Goal: Transaction & Acquisition: Book appointment/travel/reservation

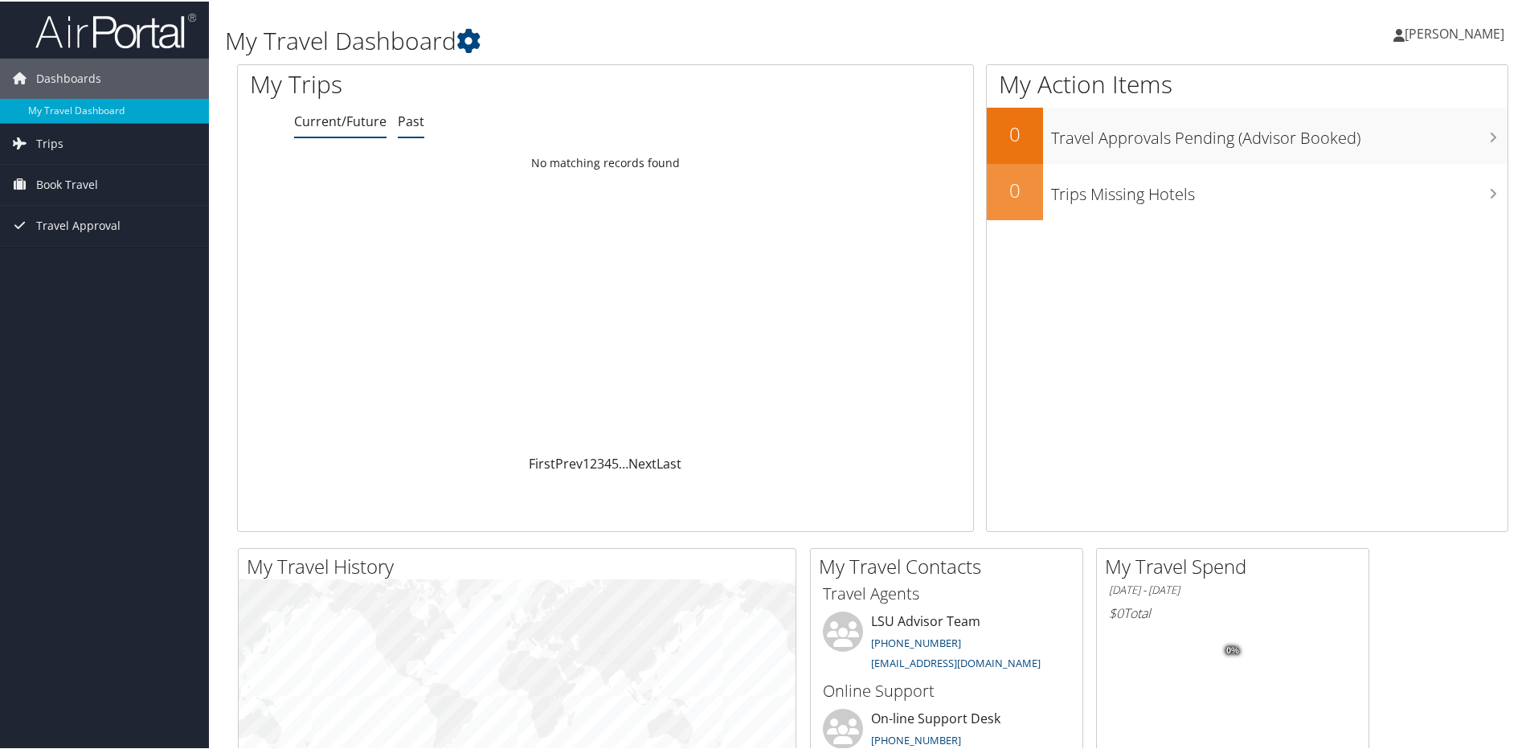
click at [408, 121] on link "Past" at bounding box center [411, 120] width 27 height 18
click at [615, 163] on td "No matching records found" at bounding box center [606, 161] width 736 height 29
click at [68, 139] on link "Trips" at bounding box center [104, 142] width 209 height 40
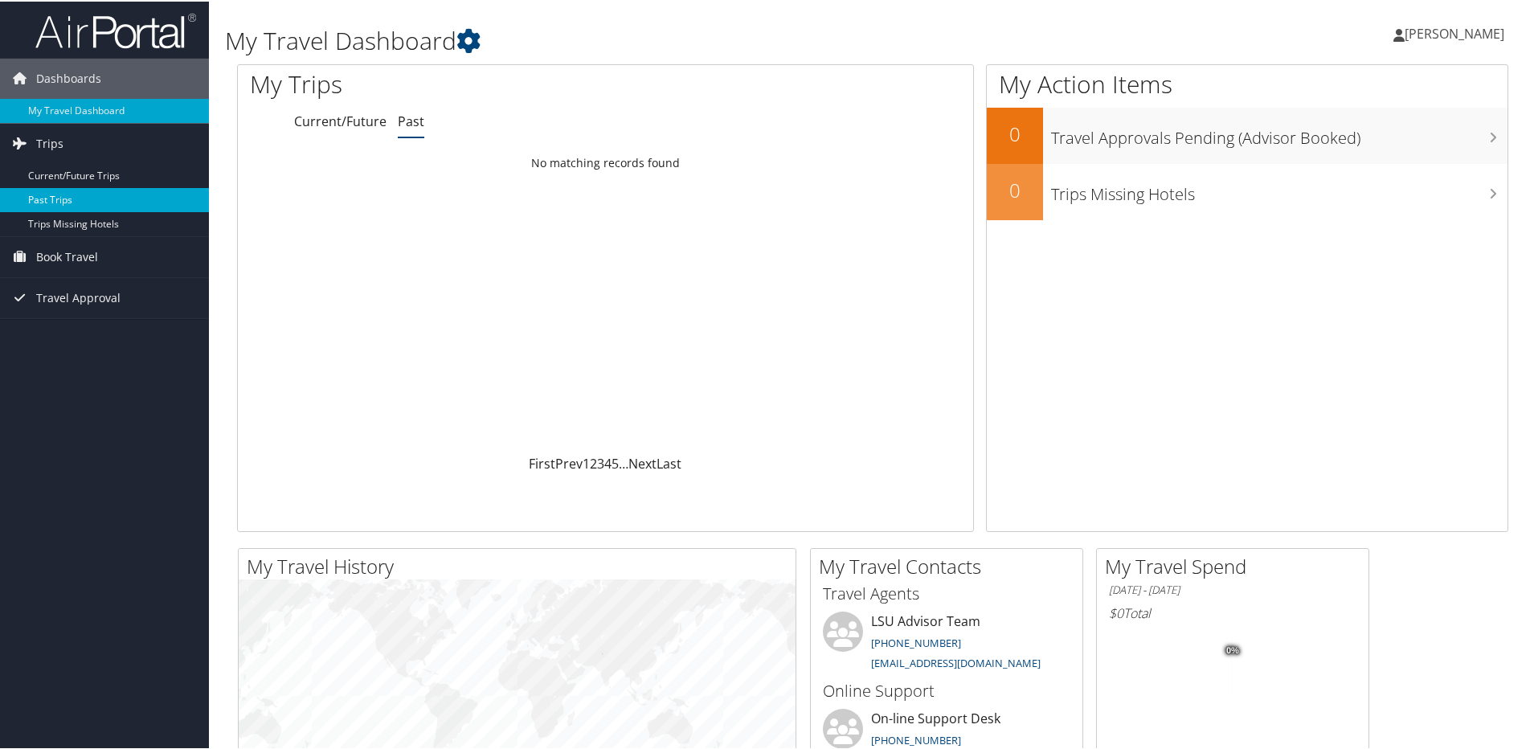
click at [60, 197] on link "Past Trips" at bounding box center [104, 198] width 209 height 24
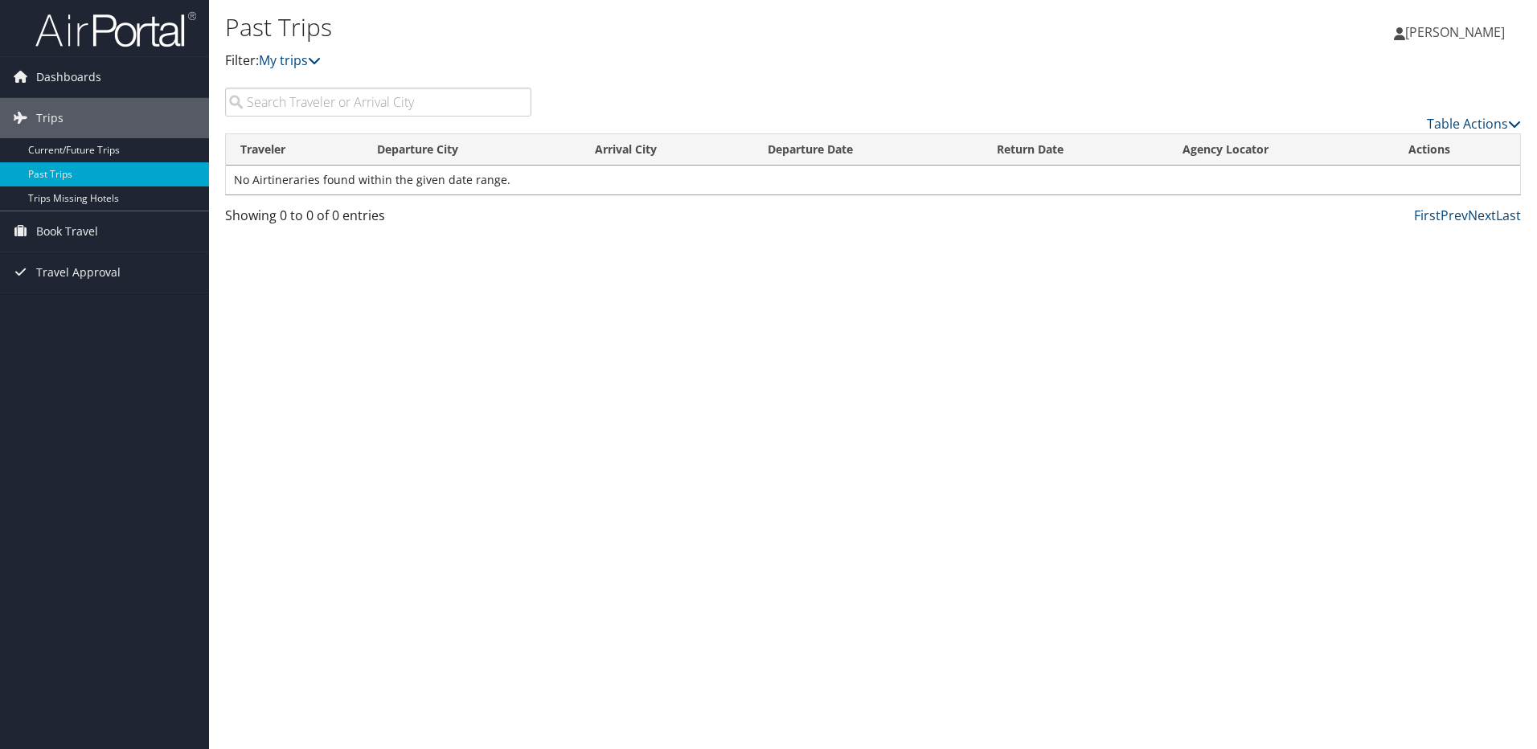
click at [292, 69] on p "Filter: My trips" at bounding box center [657, 61] width 864 height 21
click at [293, 65] on link "My trips" at bounding box center [290, 60] width 62 height 18
click at [318, 58] on icon at bounding box center [314, 60] width 13 height 13
click at [1468, 118] on link "Table Actions" at bounding box center [1474, 124] width 94 height 18
click at [322, 64] on div at bounding box center [768, 374] width 1537 height 749
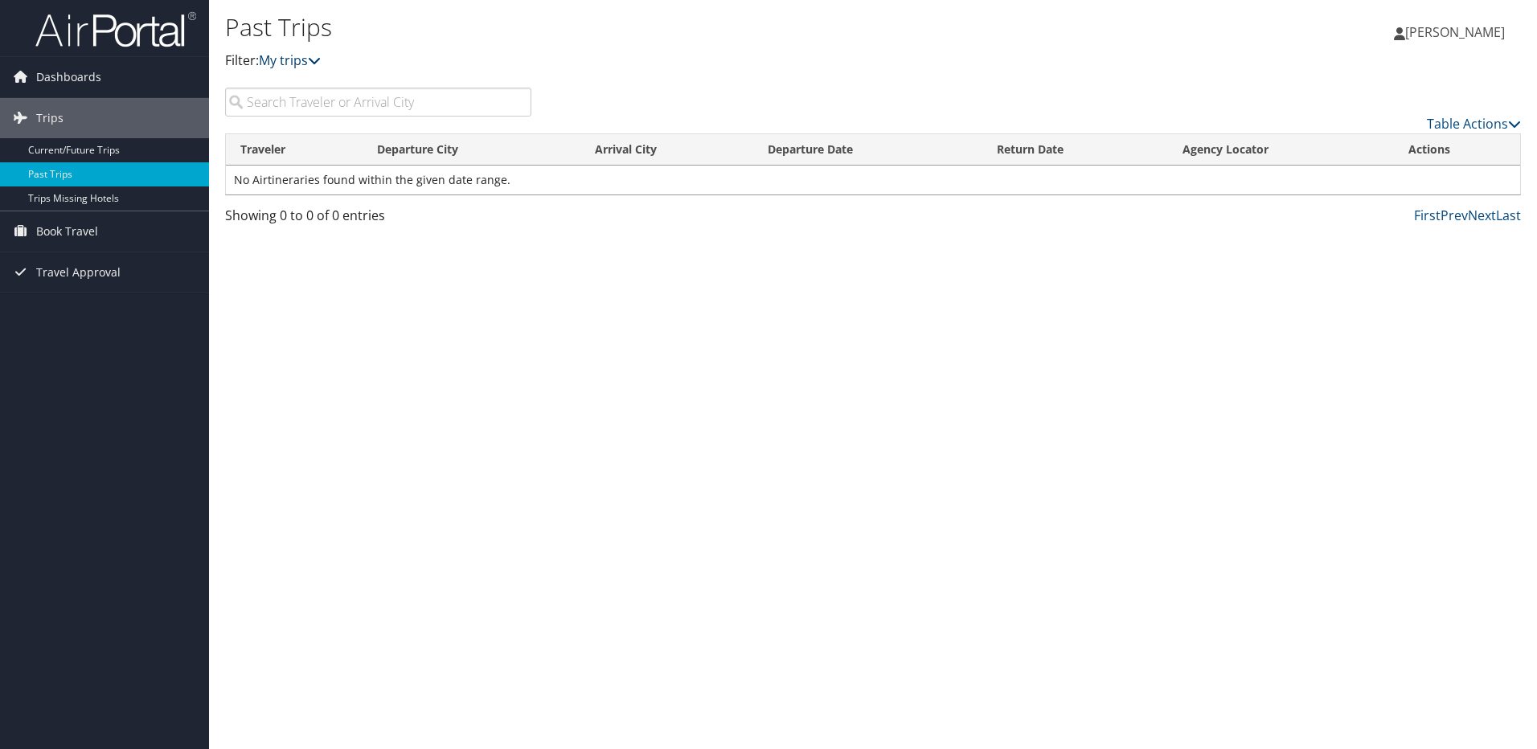
click at [287, 59] on link "My trips" at bounding box center [290, 60] width 62 height 18
click at [109, 192] on link "Trips Missing Hotels" at bounding box center [104, 198] width 209 height 24
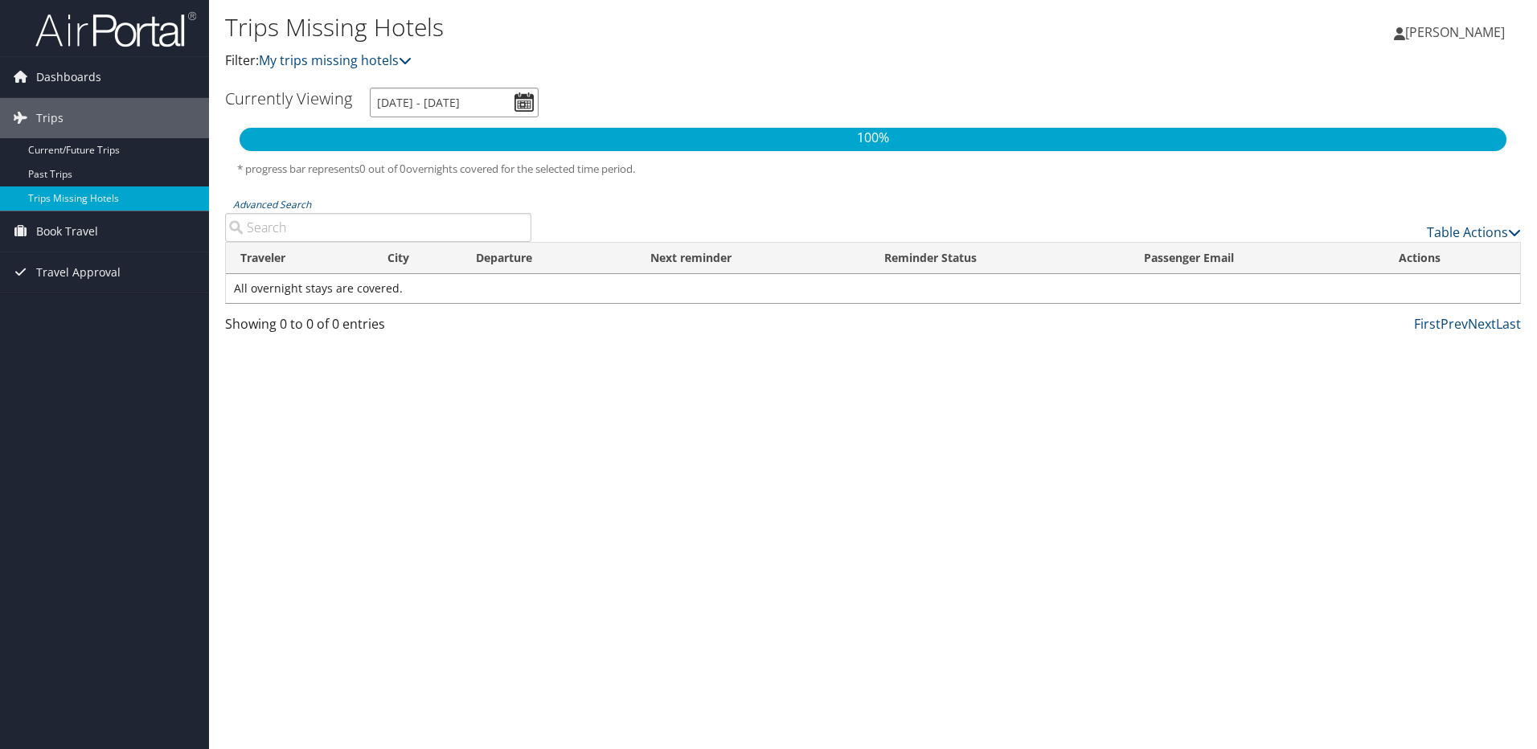
click at [530, 100] on input "9/3/2025 - 12/3/2025" at bounding box center [454, 103] width 169 height 30
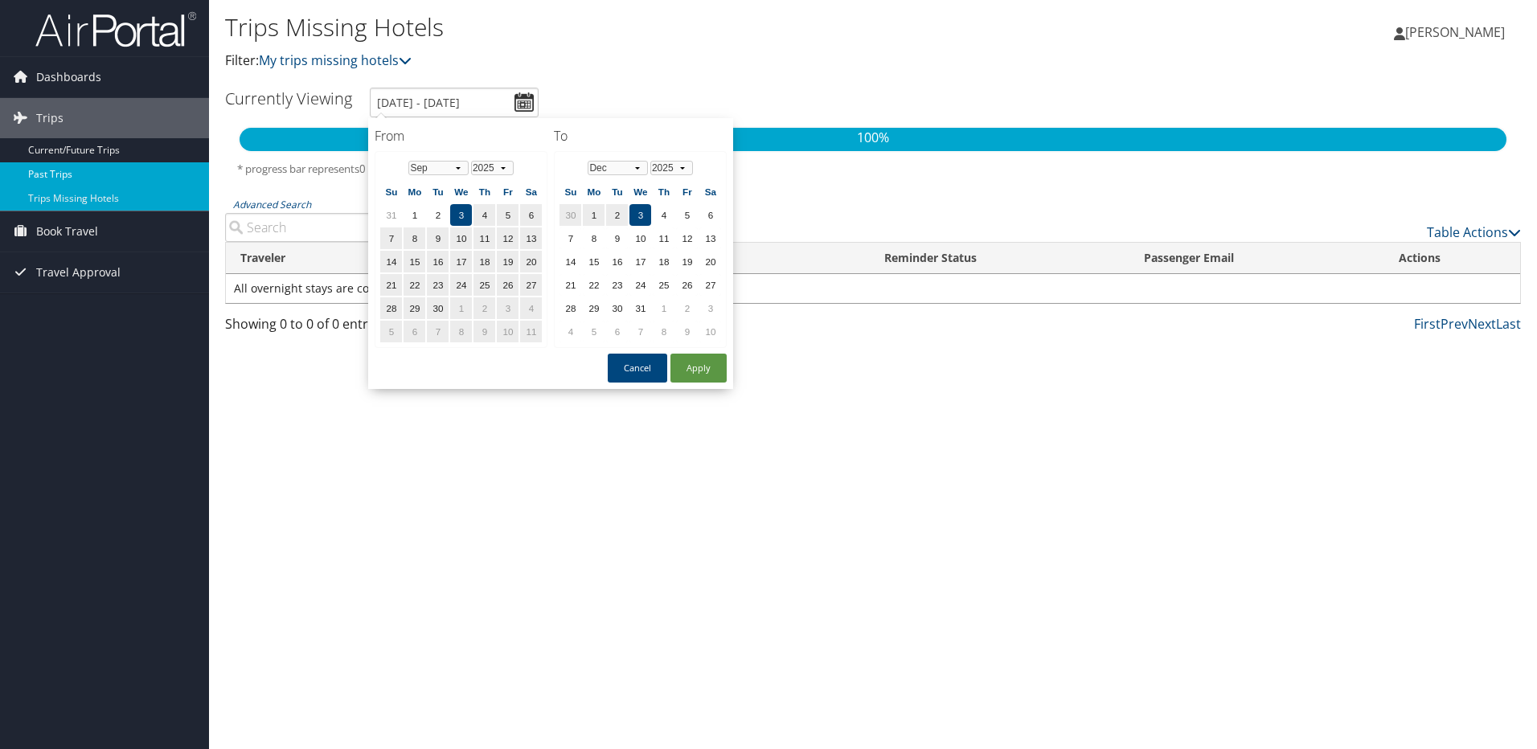
click at [43, 165] on link "Past Trips" at bounding box center [104, 174] width 209 height 24
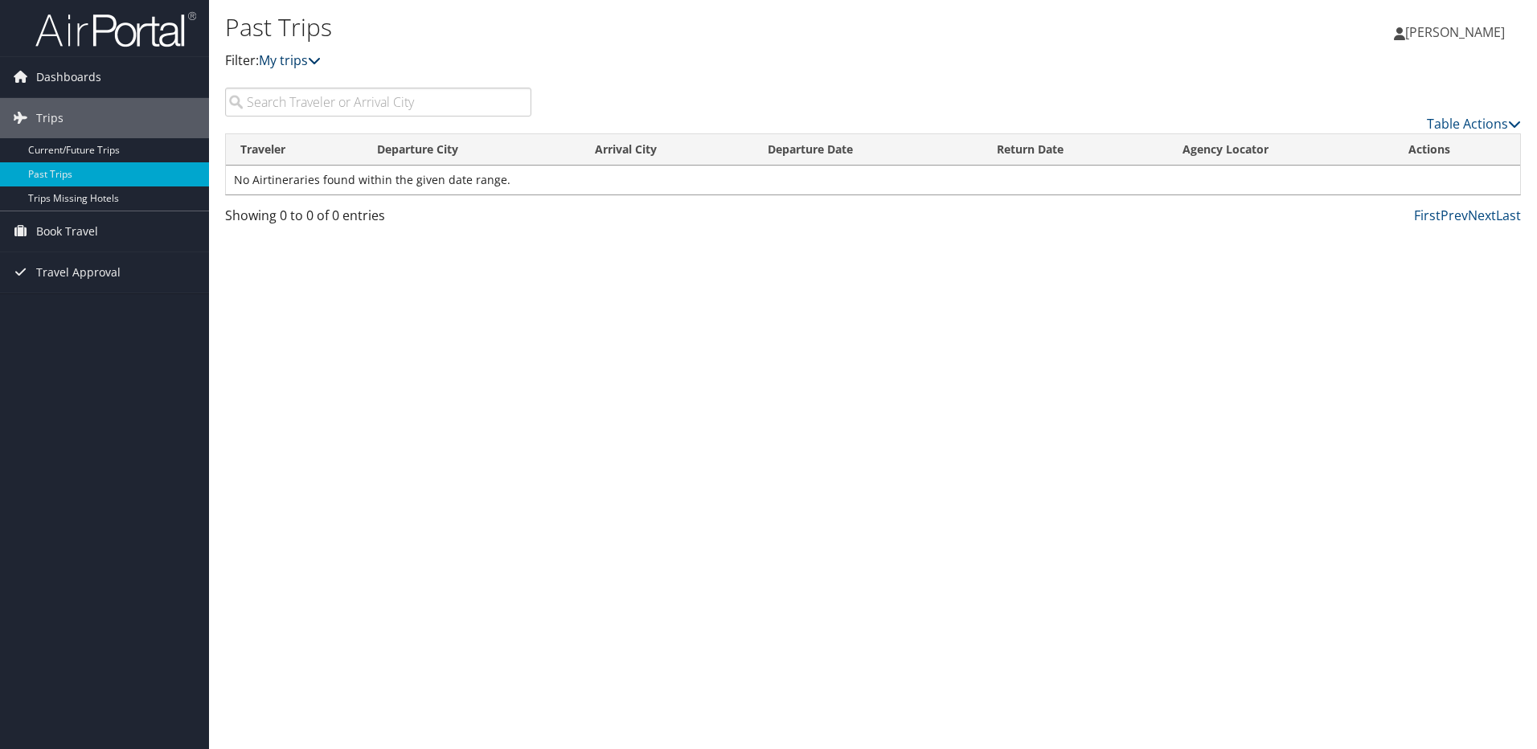
click at [304, 64] on link "My trips" at bounding box center [290, 60] width 62 height 18
click at [321, 55] on icon at bounding box center [314, 60] width 13 height 13
click at [318, 60] on icon at bounding box center [314, 60] width 13 height 13
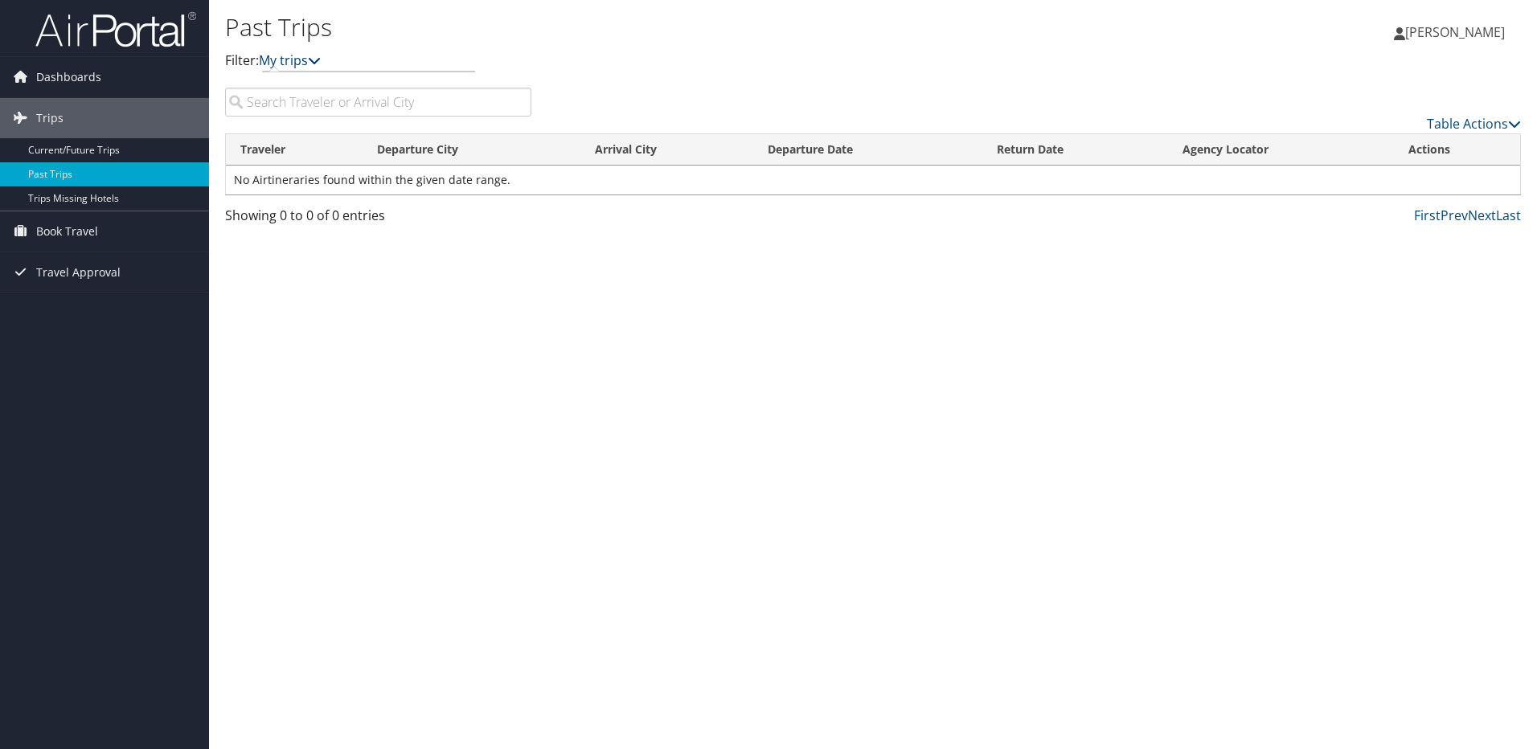
click at [318, 60] on icon at bounding box center [314, 60] width 13 height 13
click at [1440, 125] on link "Table Actions" at bounding box center [1474, 124] width 94 height 18
click at [741, 313] on div at bounding box center [768, 374] width 1537 height 749
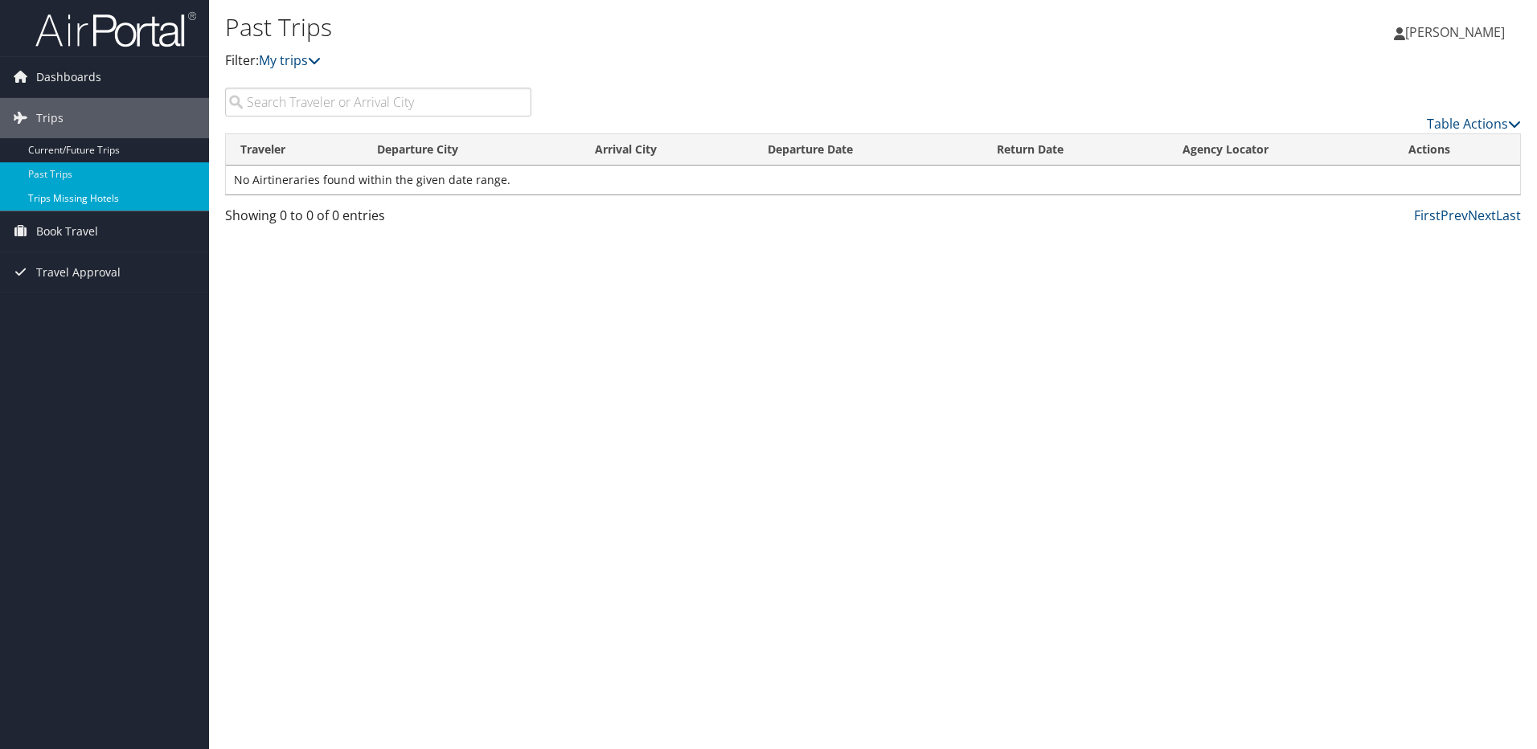
click at [69, 203] on link "Trips Missing Hotels" at bounding box center [104, 198] width 209 height 24
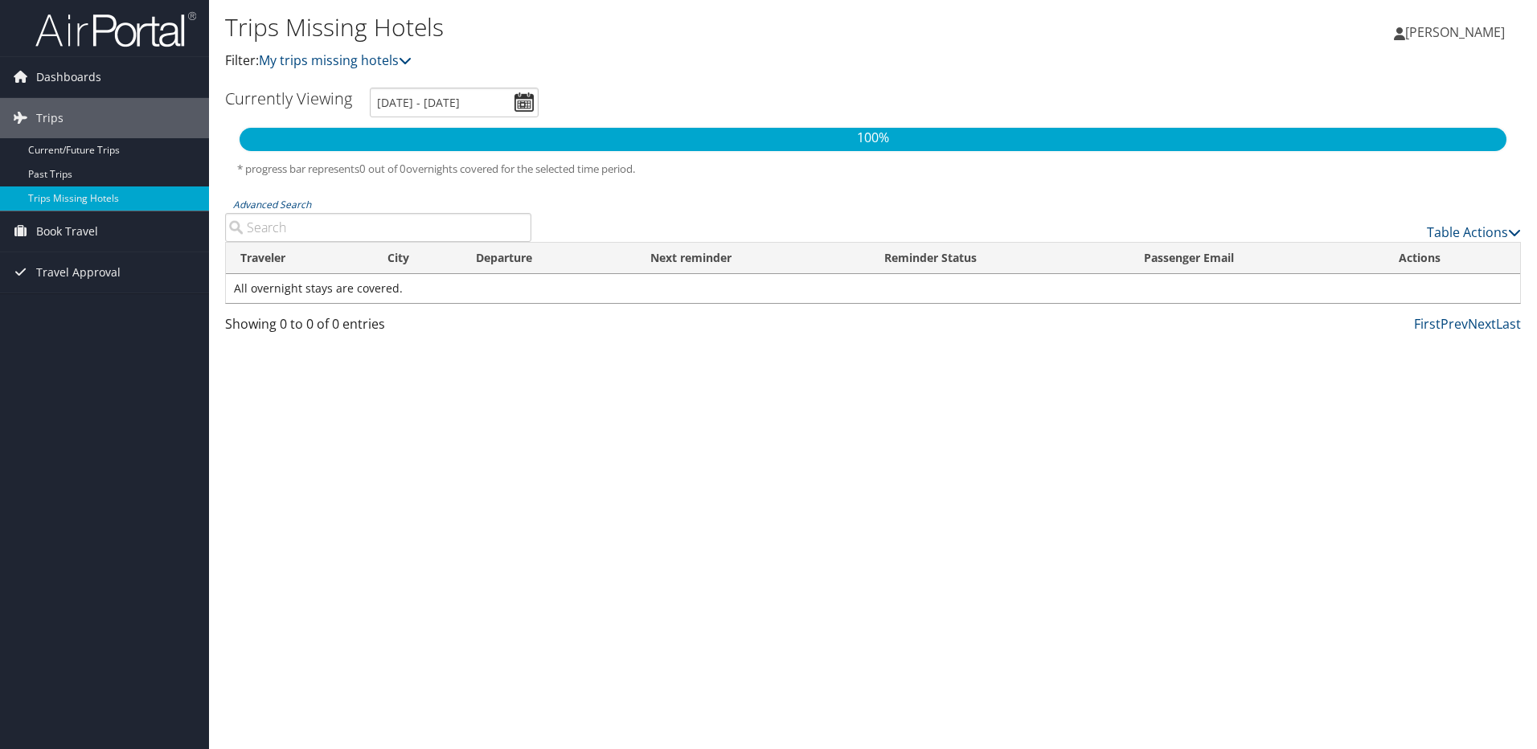
click at [517, 100] on input "[DATE] - [DATE]" at bounding box center [454, 103] width 169 height 30
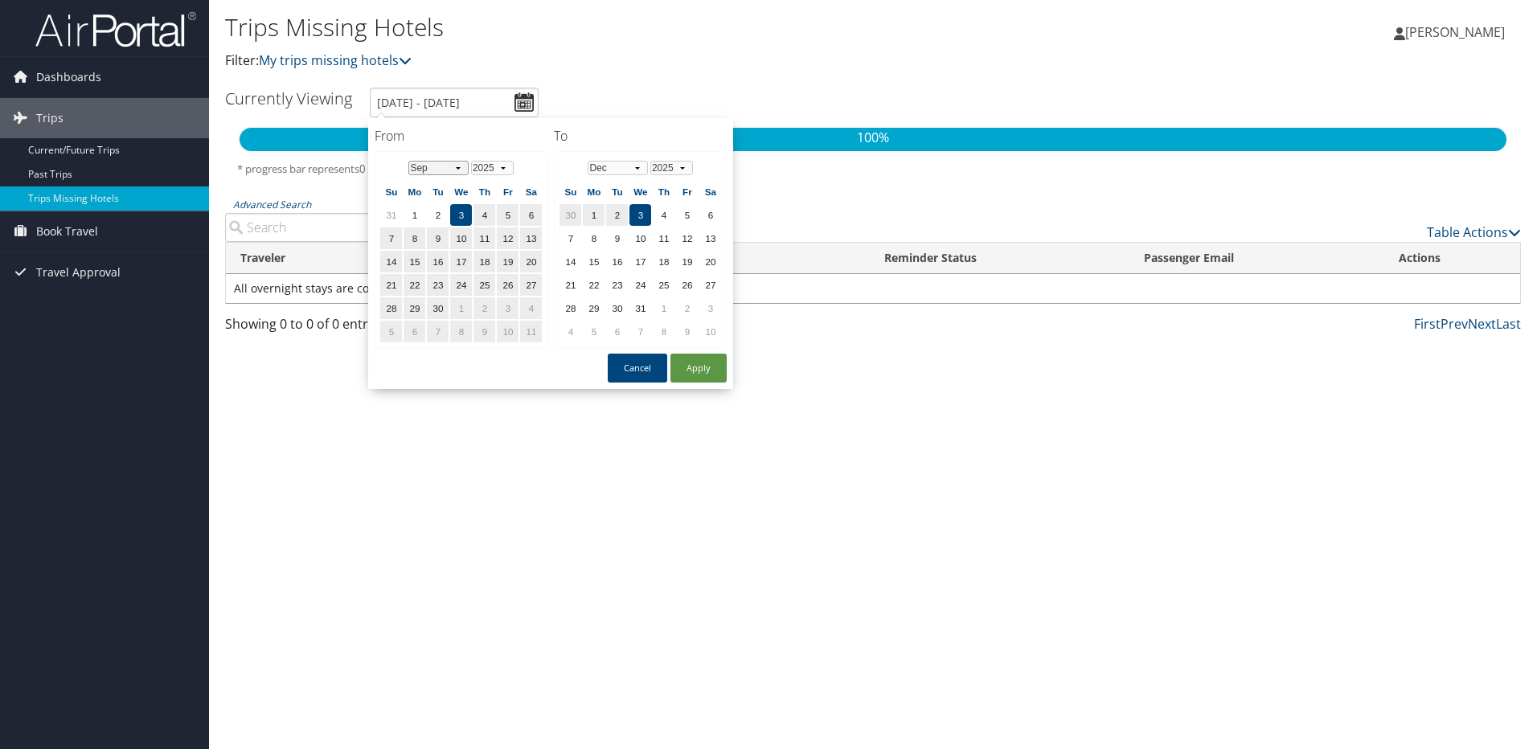
click at [458, 167] on select "Jan Feb Mar Apr May Jun [DATE] Aug Sep Oct Nov Dec" at bounding box center [438, 168] width 60 height 14
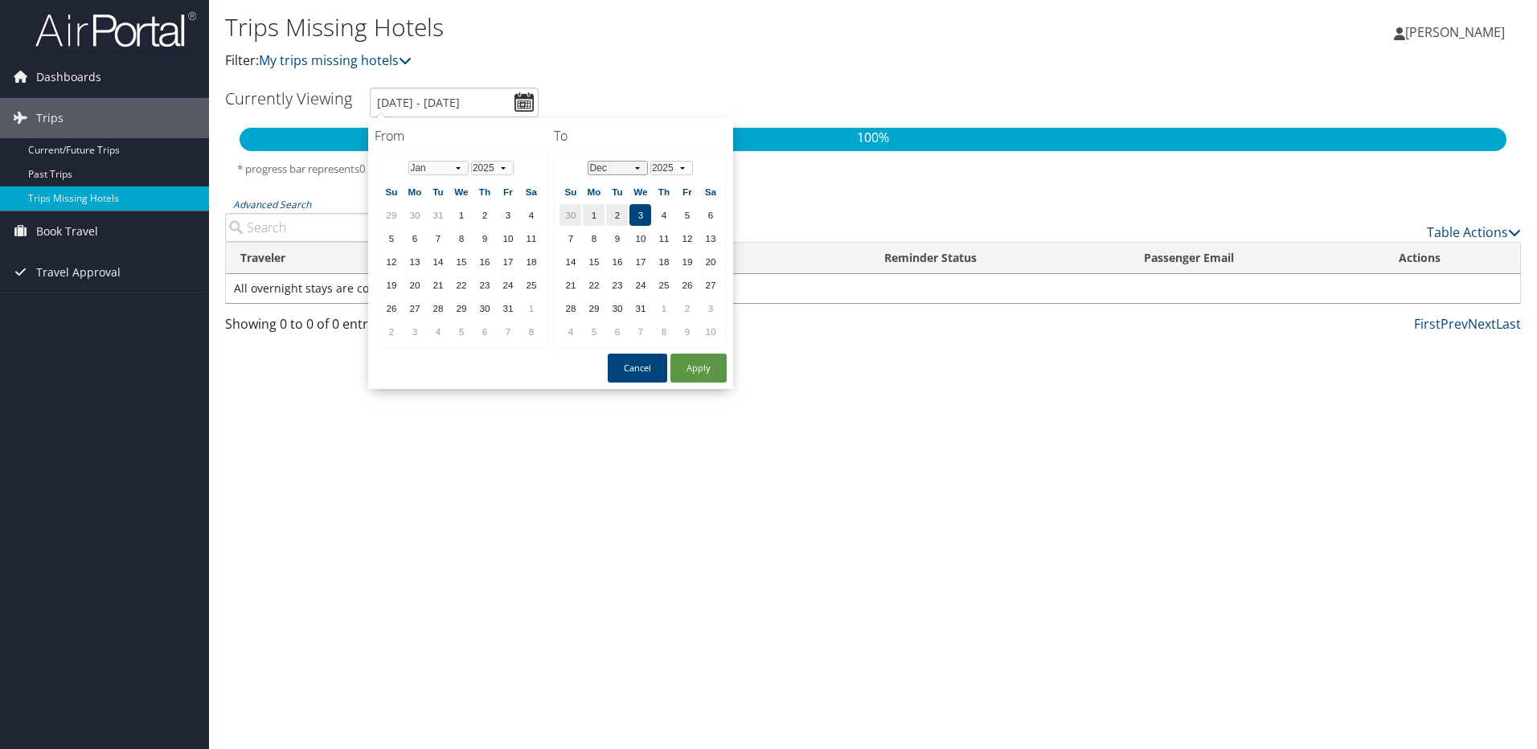
click at [637, 166] on select "Jan Feb Mar Apr May Jun Jul Aug Sep Oct Nov Dec" at bounding box center [618, 168] width 60 height 14
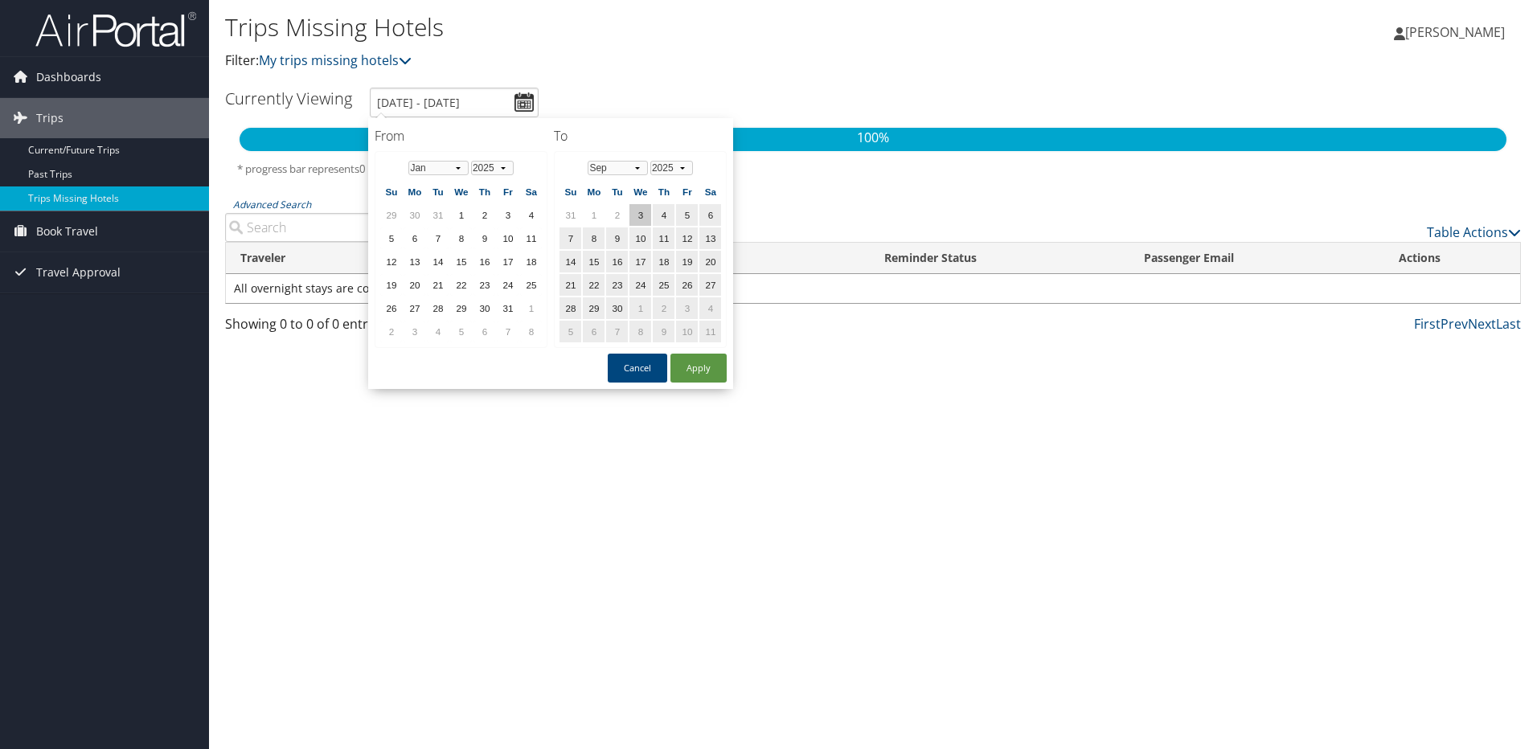
click at [639, 210] on td "3" at bounding box center [640, 215] width 22 height 22
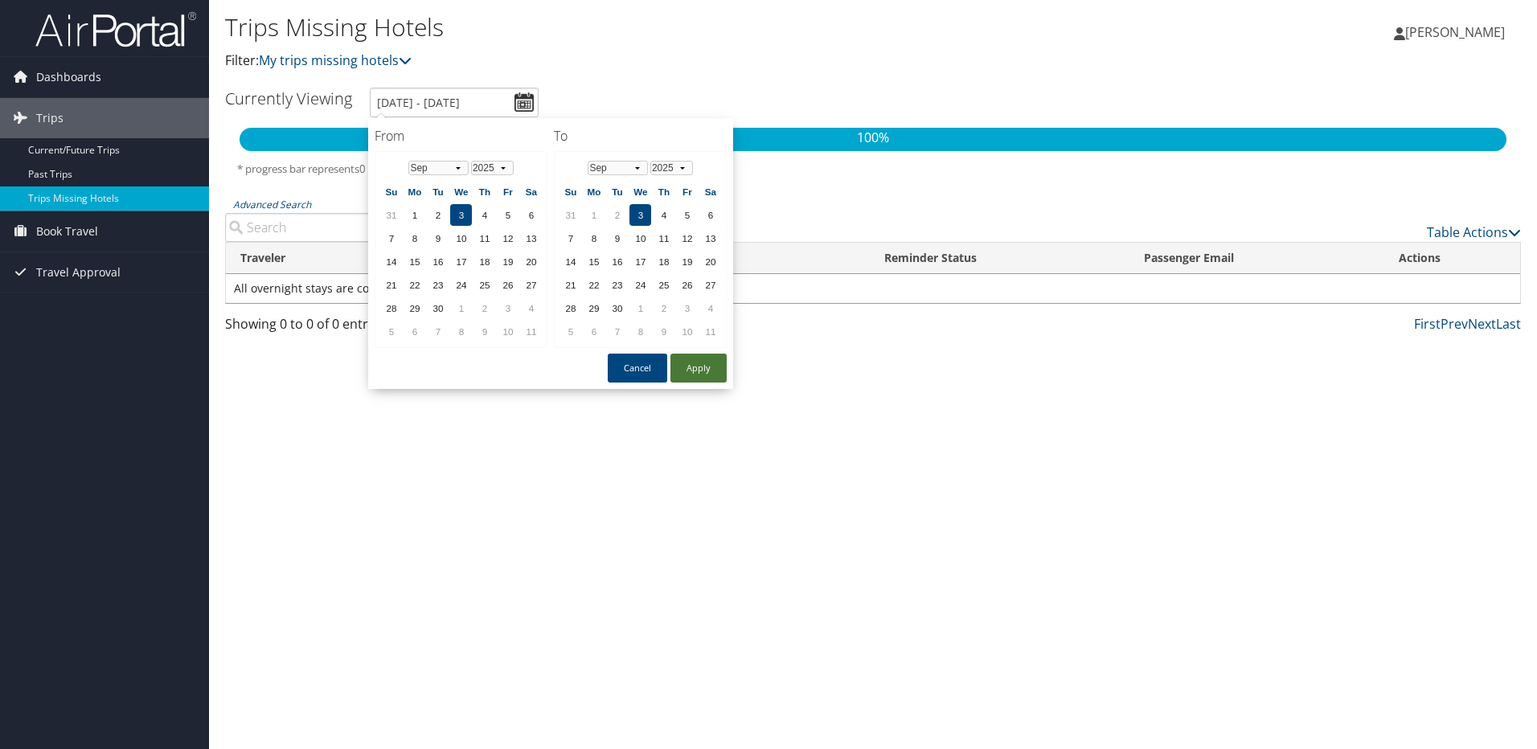
click at [695, 371] on button "Apply" at bounding box center [698, 368] width 56 height 29
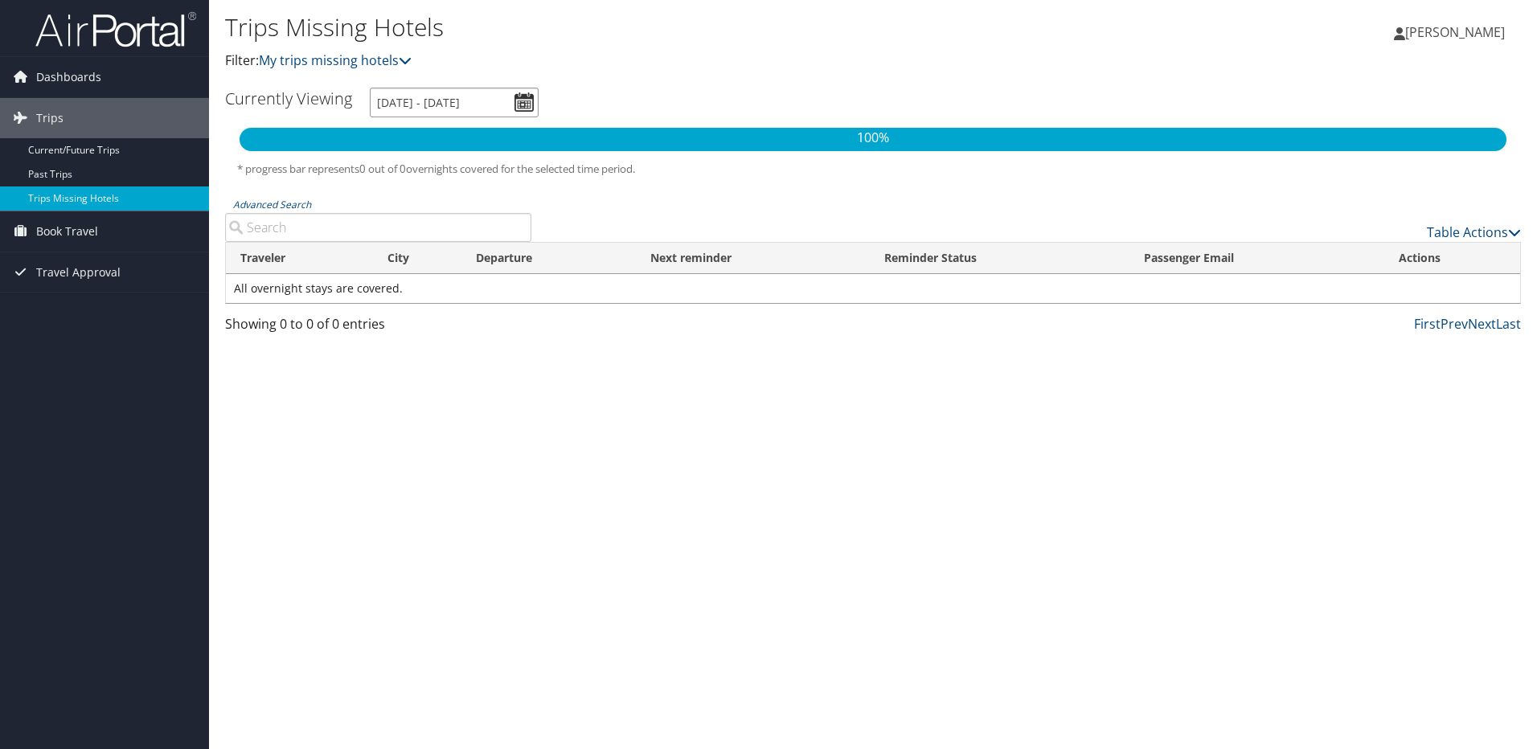
click at [525, 108] on input "9/3/2025 - 9/3/2025" at bounding box center [454, 103] width 169 height 30
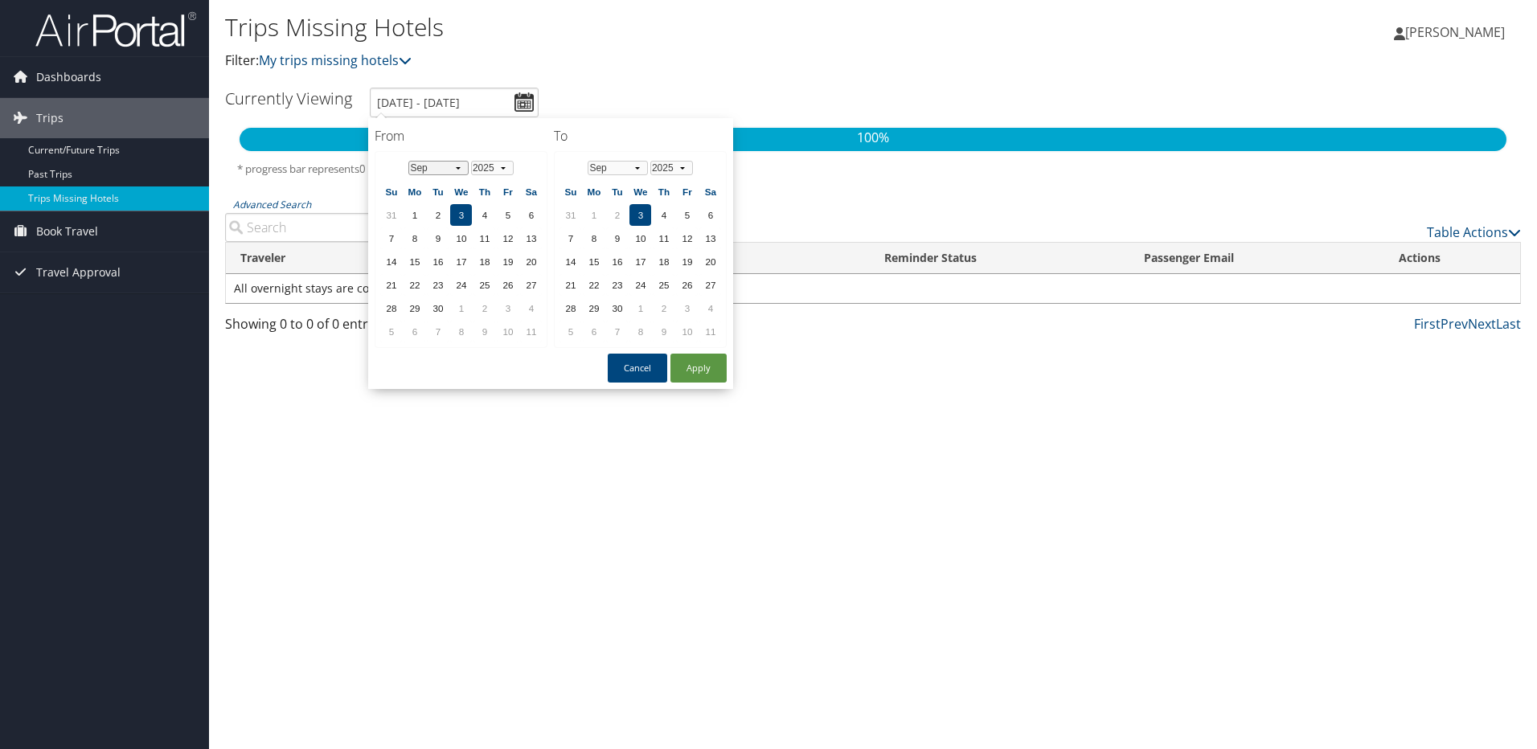
click at [458, 170] on select "Jan Feb Mar Apr May Jun Jul Aug Sep Oct Nov Dec" at bounding box center [438, 168] width 60 height 14
click at [458, 215] on td "1" at bounding box center [461, 215] width 22 height 22
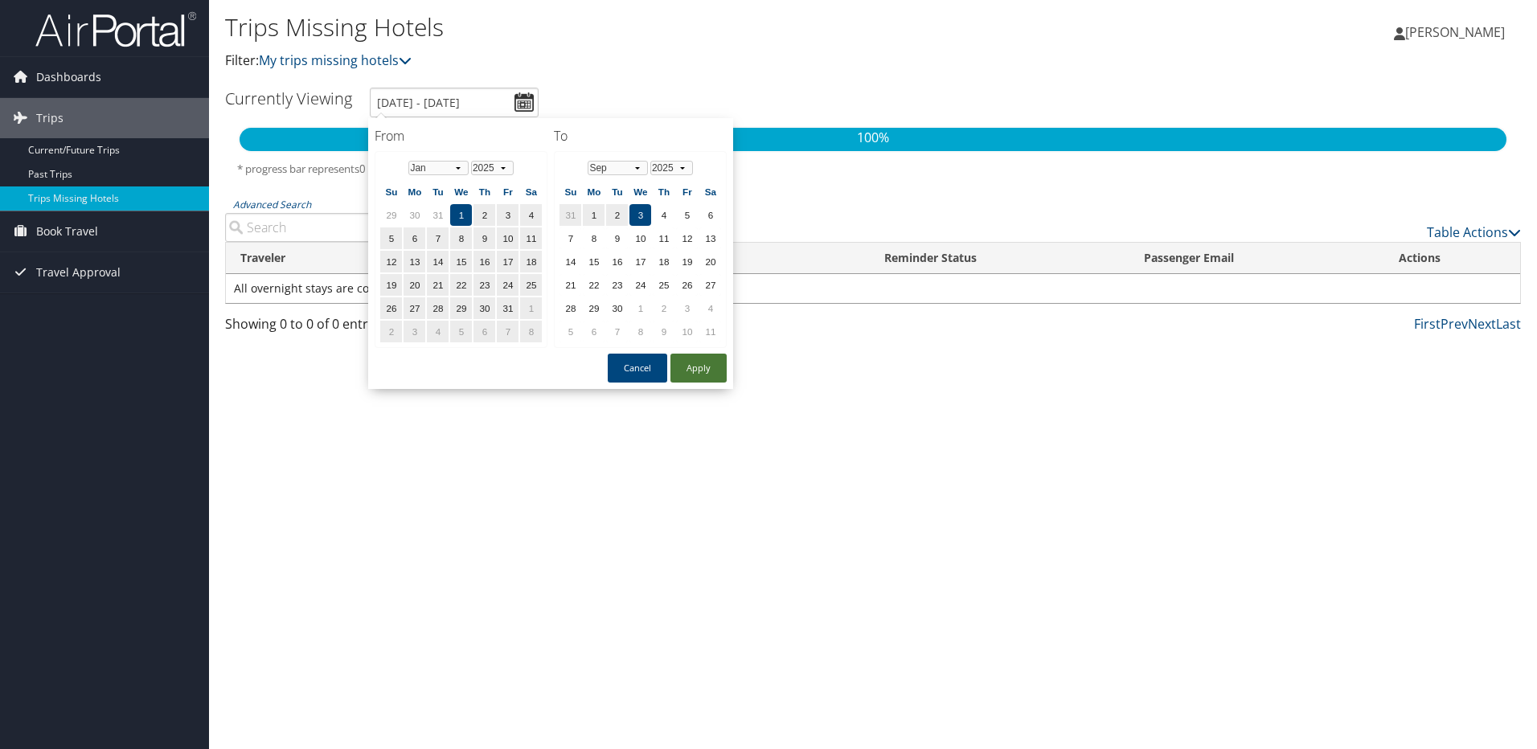
click at [712, 371] on button "Apply" at bounding box center [698, 368] width 56 height 29
type input "1/1/2025 - 9/3/2025"
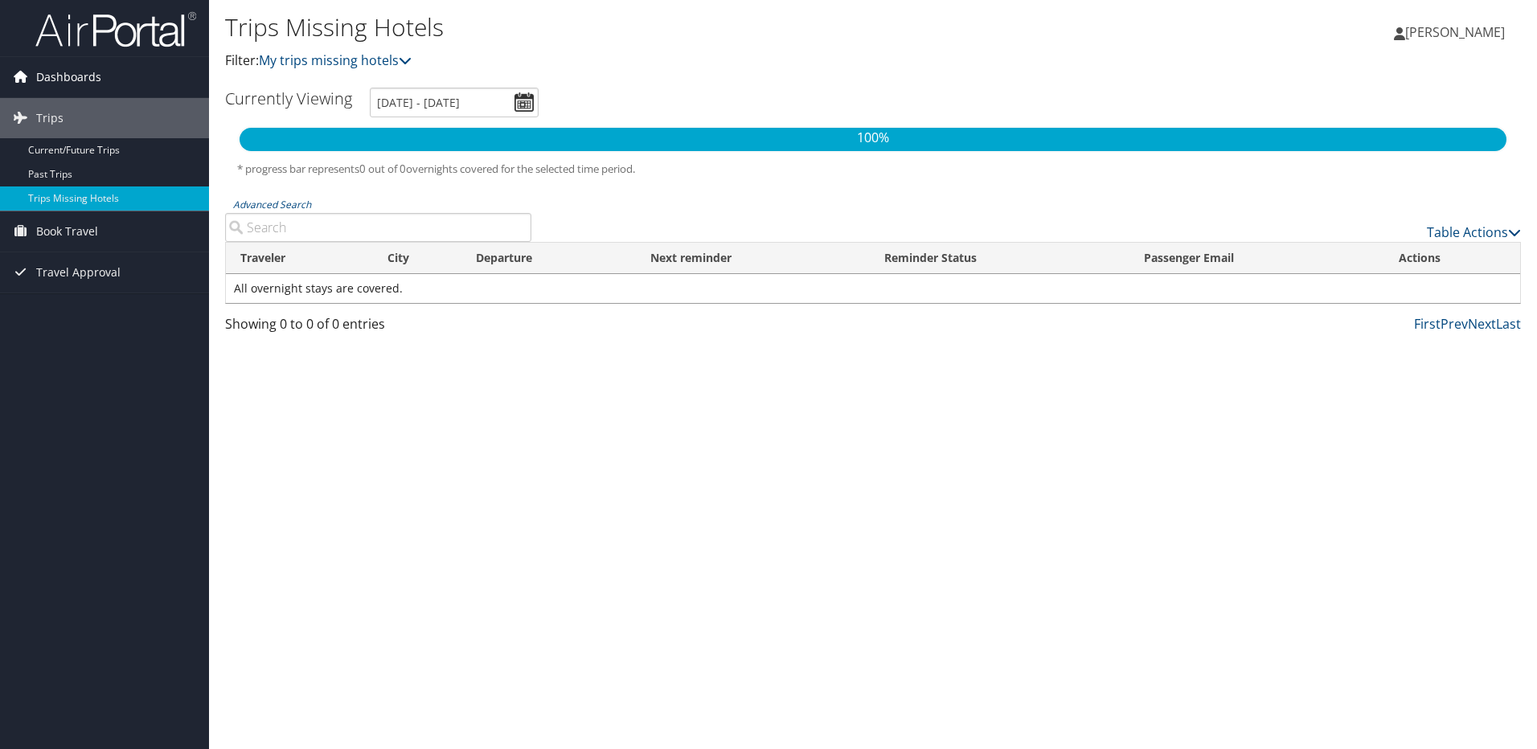
click at [63, 72] on span "Dashboards" at bounding box center [68, 77] width 65 height 40
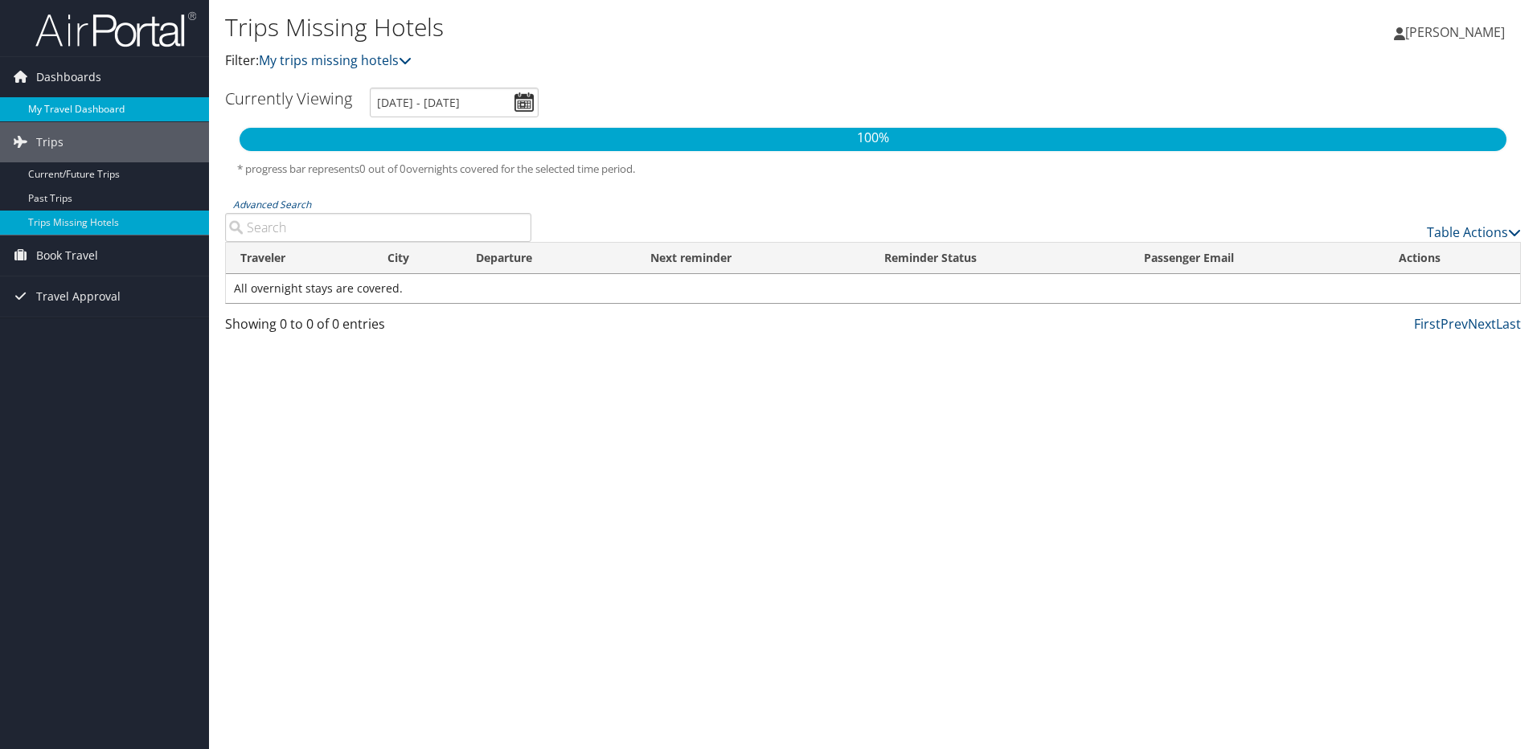
click at [67, 104] on link "My Travel Dashboard" at bounding box center [104, 109] width 209 height 24
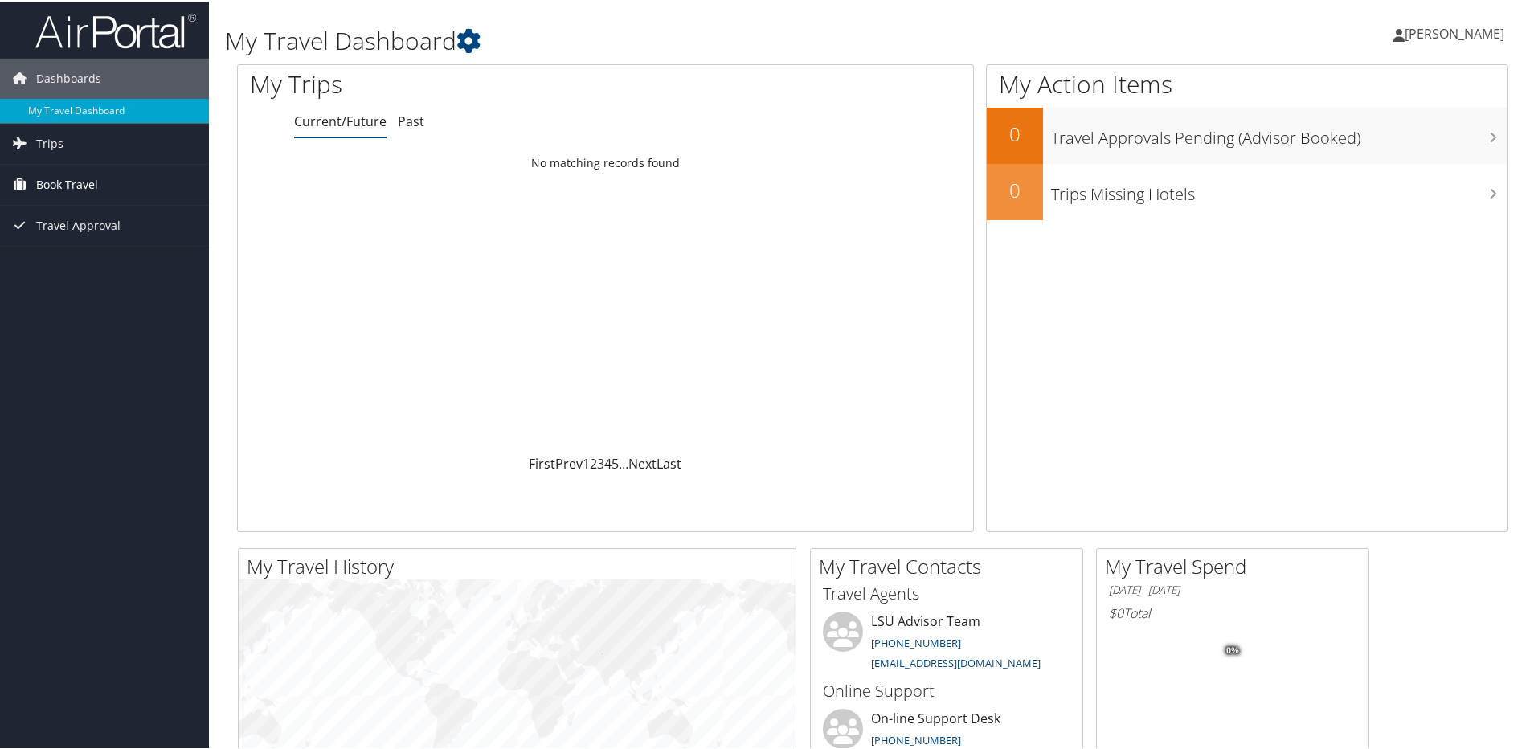
click at [41, 185] on span "Book Travel" at bounding box center [67, 183] width 62 height 40
click at [66, 239] on link "Book/Manage Online Trips" at bounding box center [104, 239] width 209 height 24
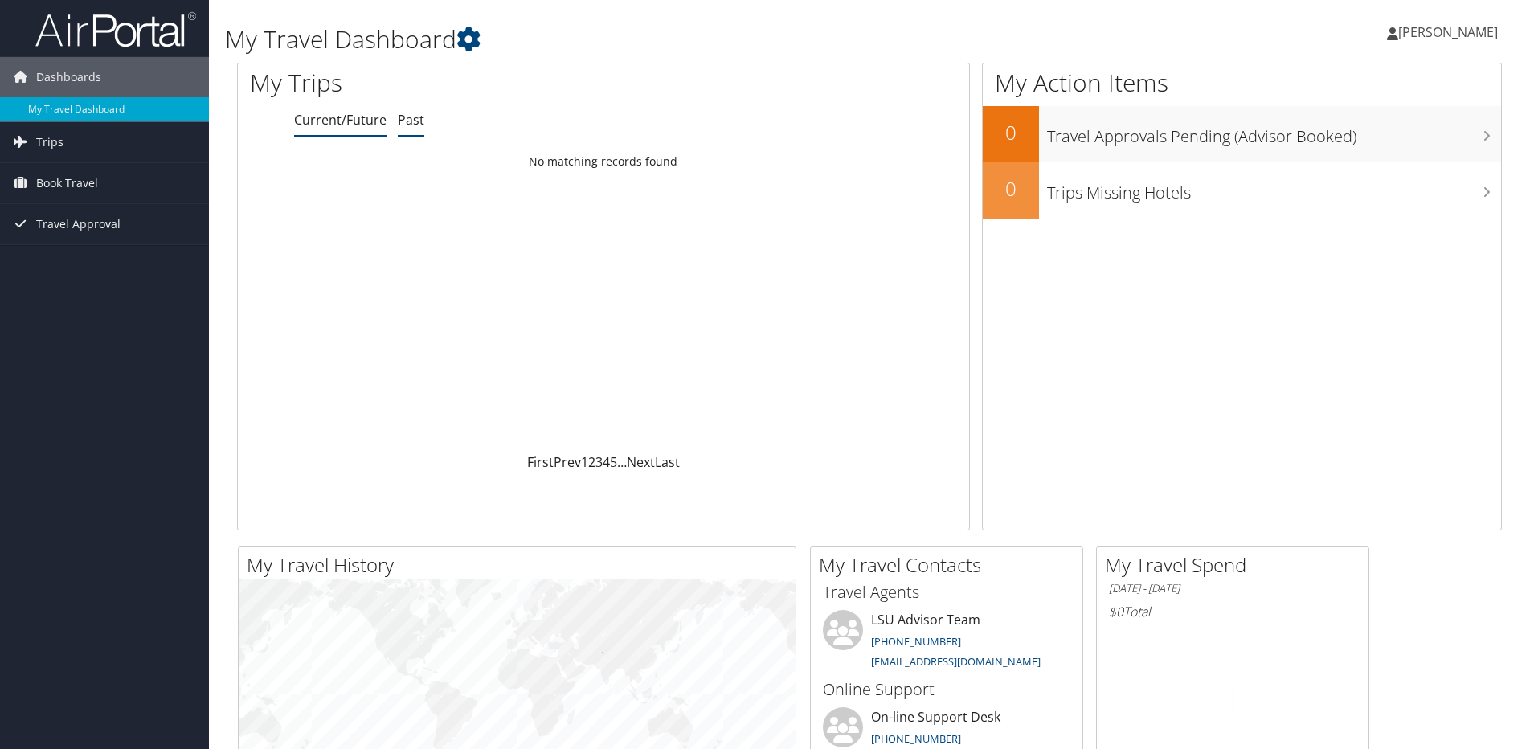
click at [408, 127] on link "Past" at bounding box center [411, 120] width 27 height 18
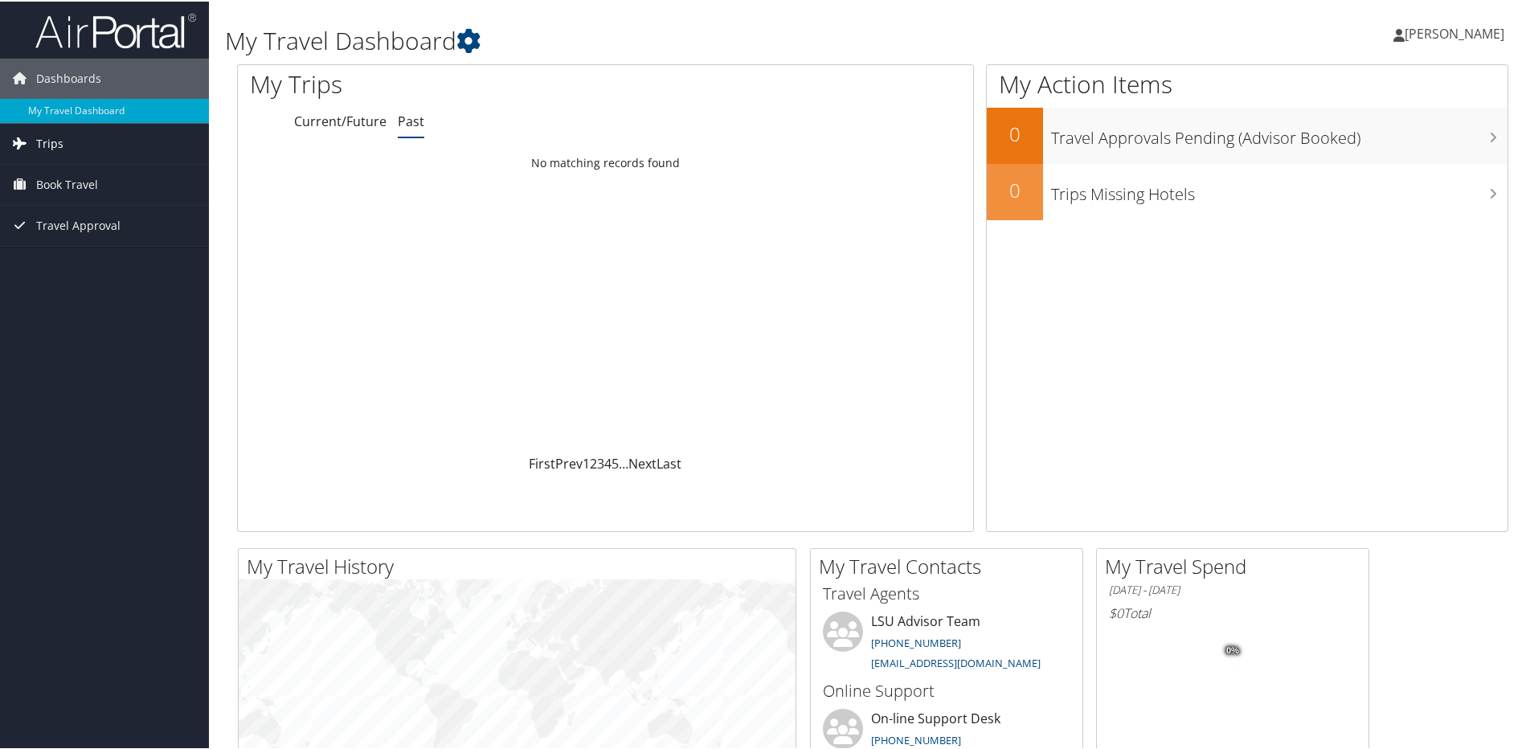
click at [52, 134] on span "Trips" at bounding box center [49, 142] width 27 height 40
click at [53, 202] on link "Past Trips" at bounding box center [104, 198] width 209 height 24
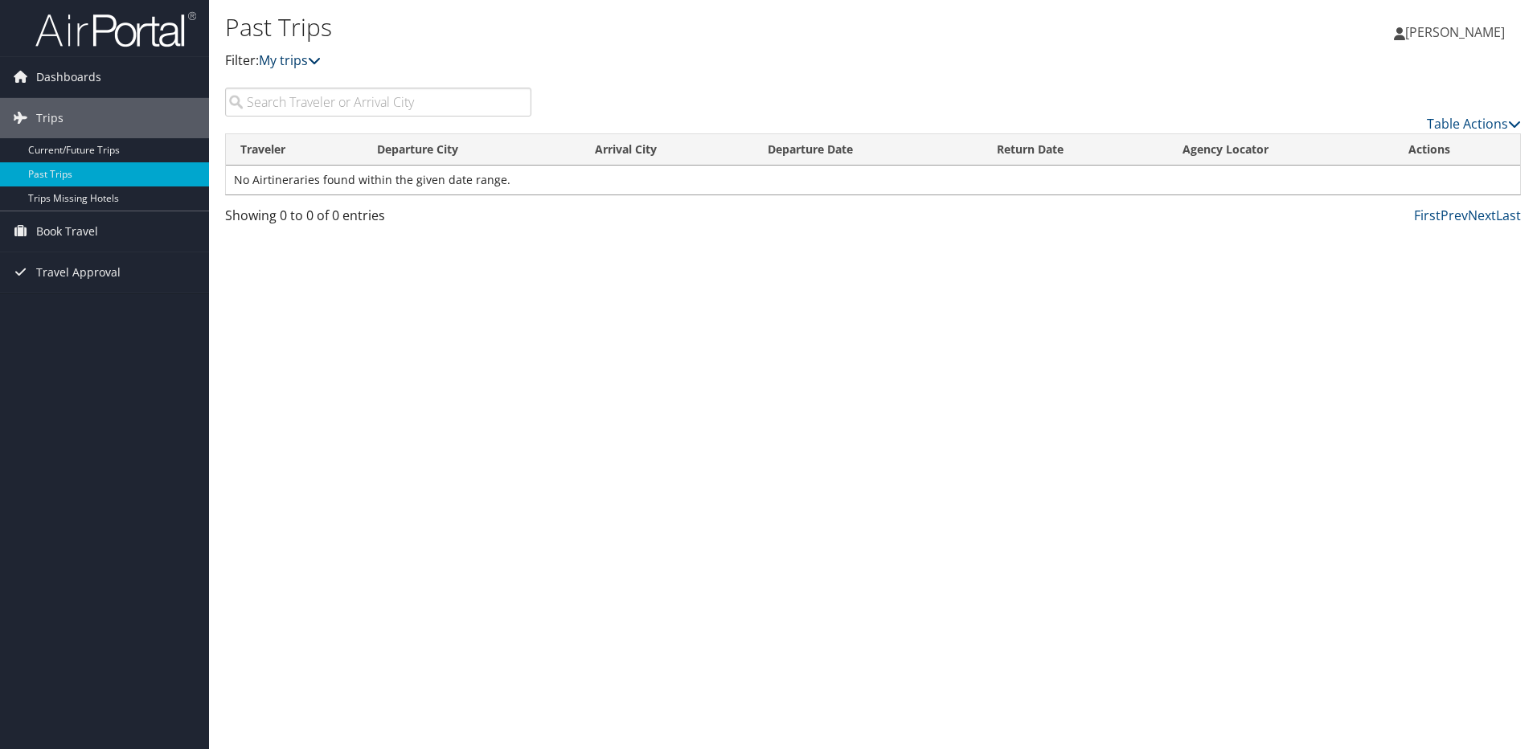
click at [310, 59] on link "My trips" at bounding box center [290, 60] width 62 height 18
click at [82, 205] on link "Trips Missing Hotels" at bounding box center [104, 198] width 209 height 24
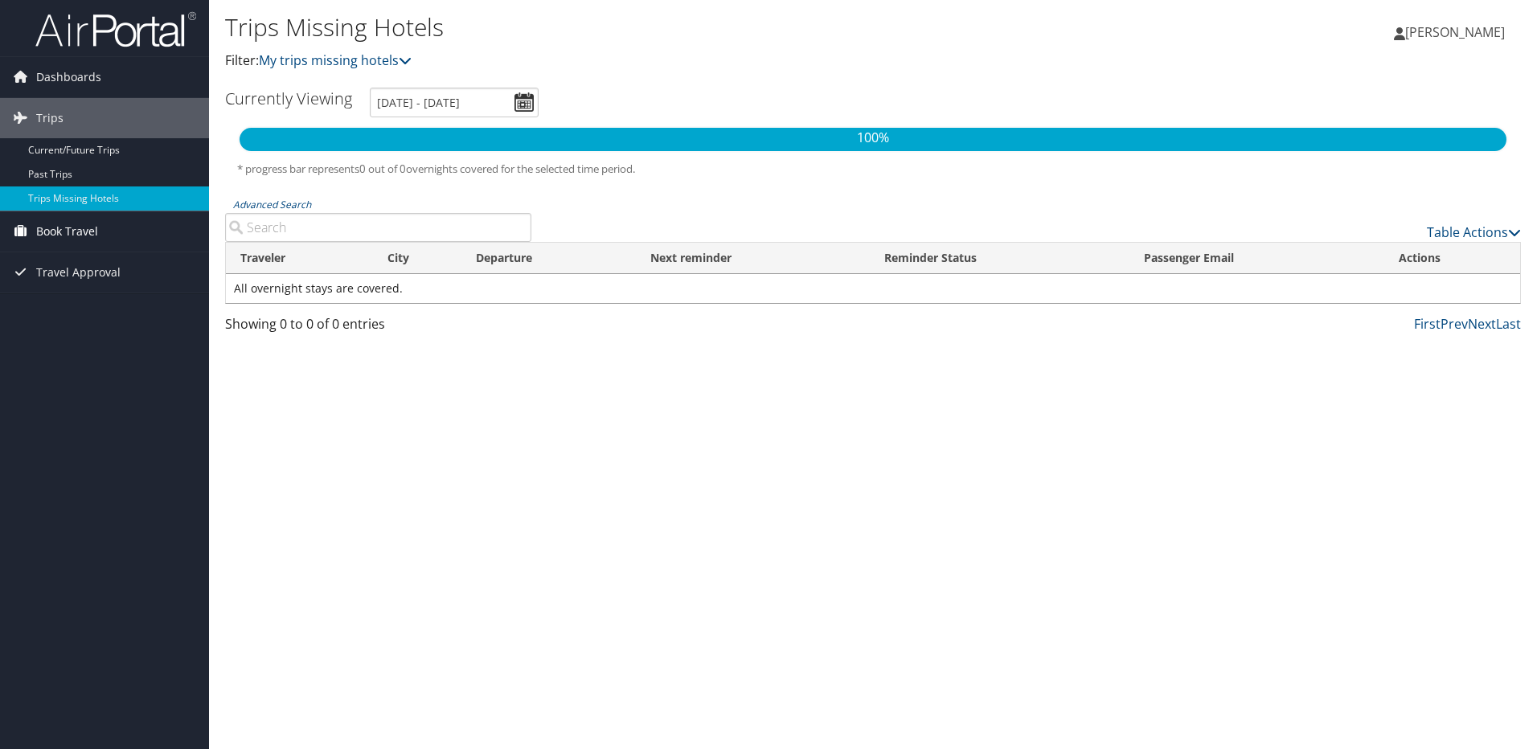
click at [78, 233] on span "Book Travel" at bounding box center [67, 231] width 62 height 40
click at [84, 284] on link "Book/Manage Online Trips" at bounding box center [104, 288] width 209 height 24
